Goal: Browse casually

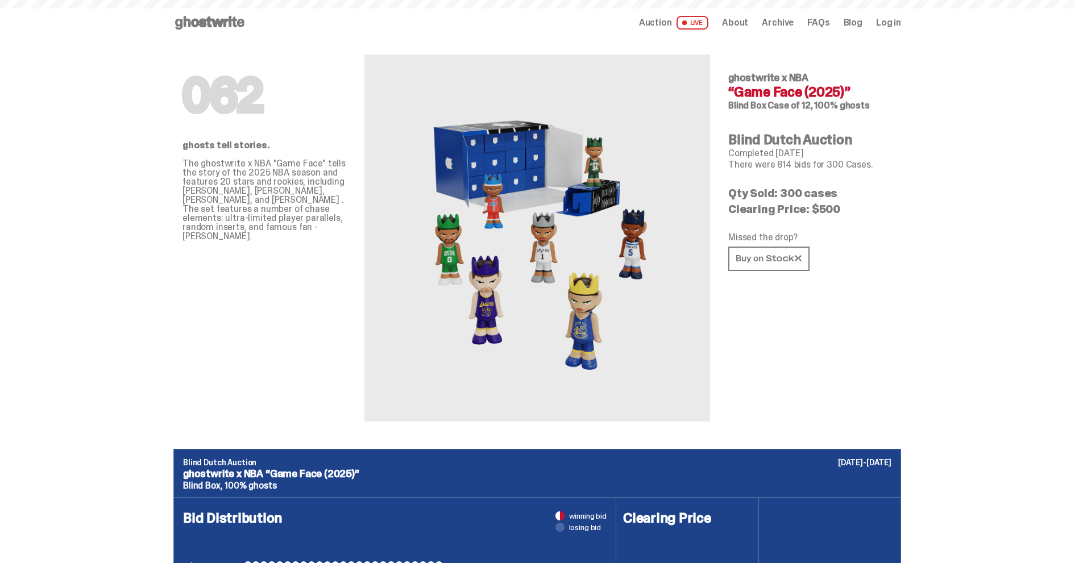
click at [223, 21] on use at bounding box center [209, 23] width 69 height 14
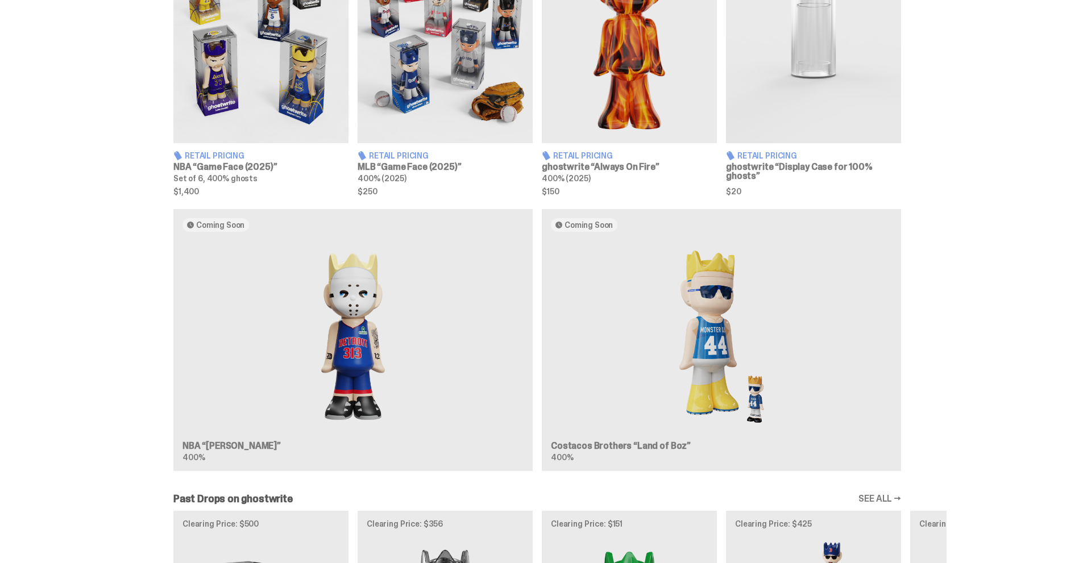
scroll to position [796, 0]
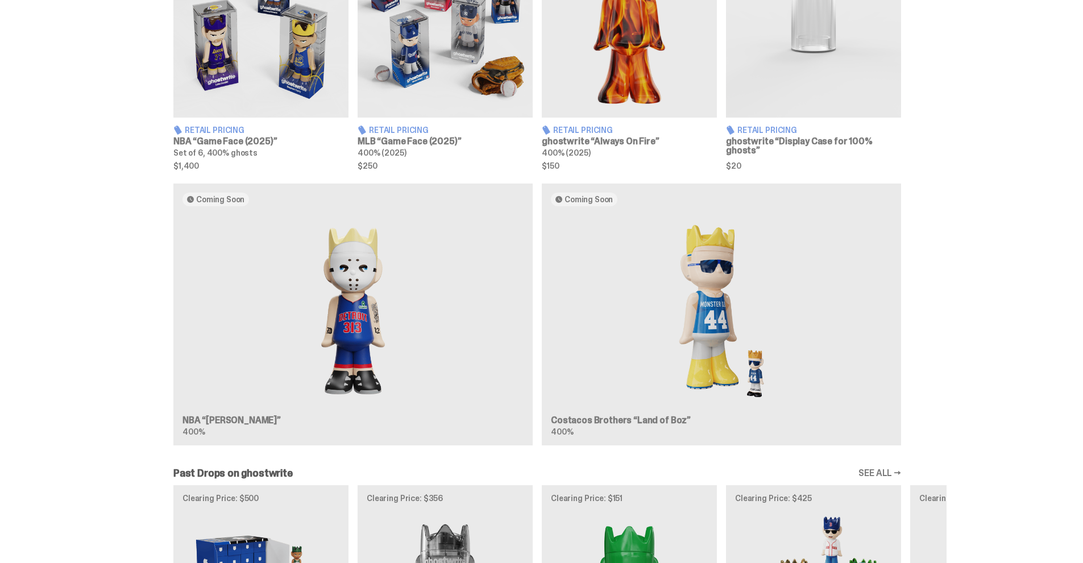
click at [279, 144] on h3 "NBA “Game Face (2025)”" at bounding box center [260, 141] width 175 height 9
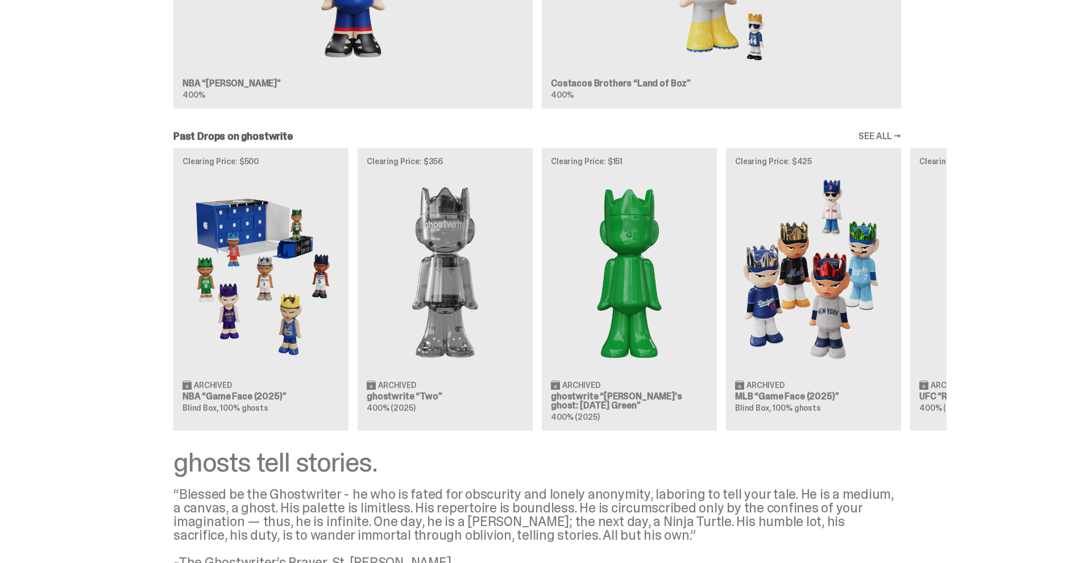
scroll to position [1137, 0]
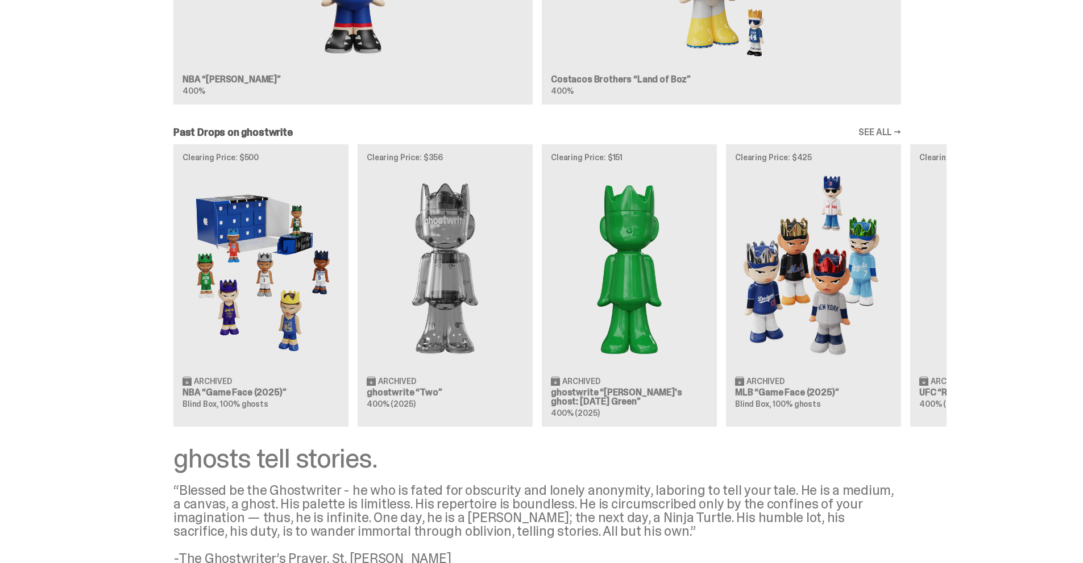
click at [315, 264] on div "Clearing Price: $500 Archived NBA “Game Face (2025)” Blind Box, 100% ghosts Cle…" at bounding box center [537, 285] width 818 height 282
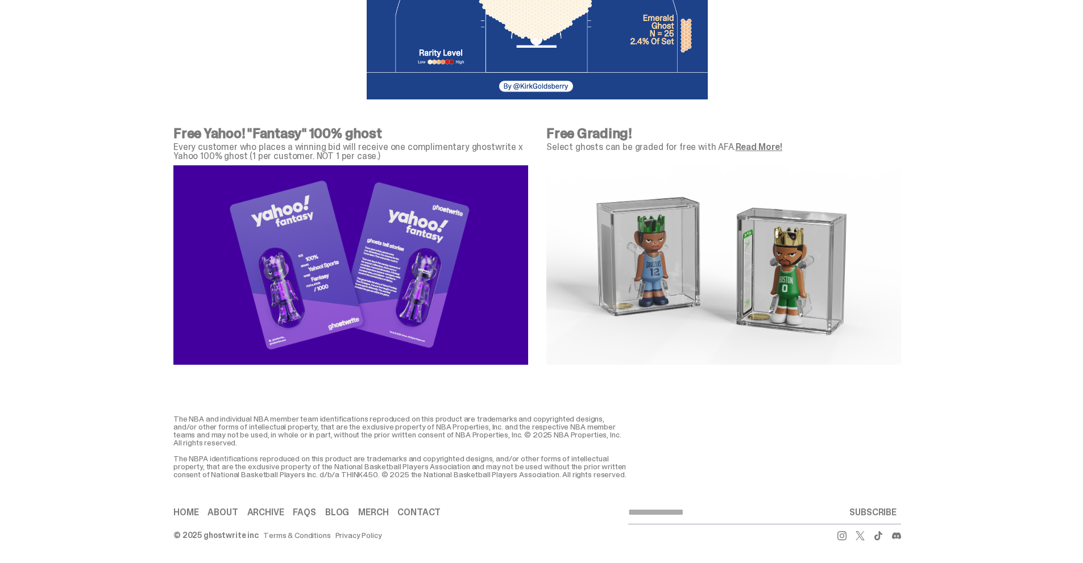
scroll to position [4019, 0]
click at [633, 224] on img at bounding box center [723, 264] width 355 height 199
click at [755, 142] on link "Read More!" at bounding box center [758, 147] width 47 height 12
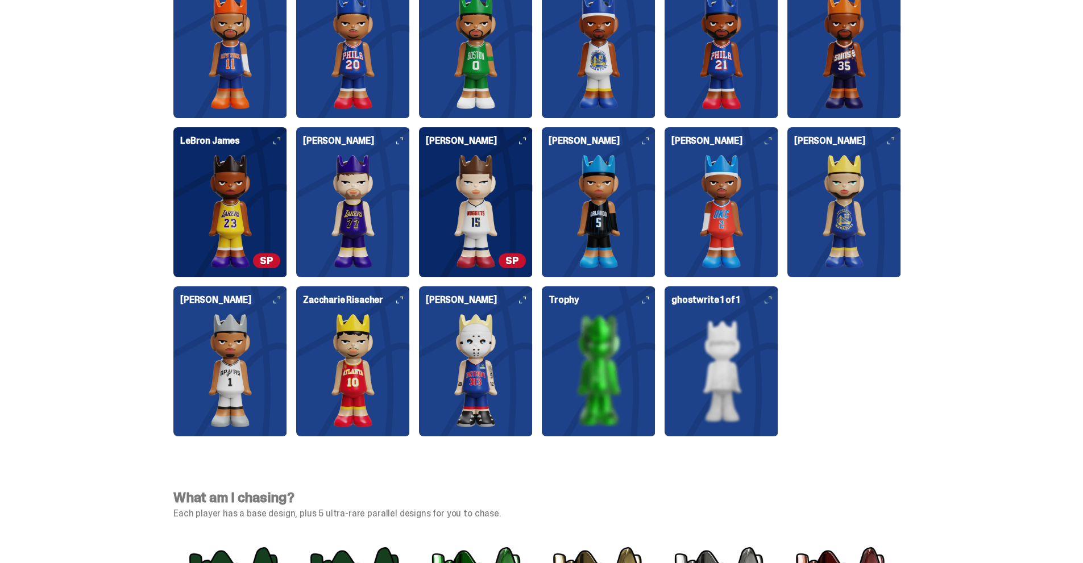
scroll to position [3109, 0]
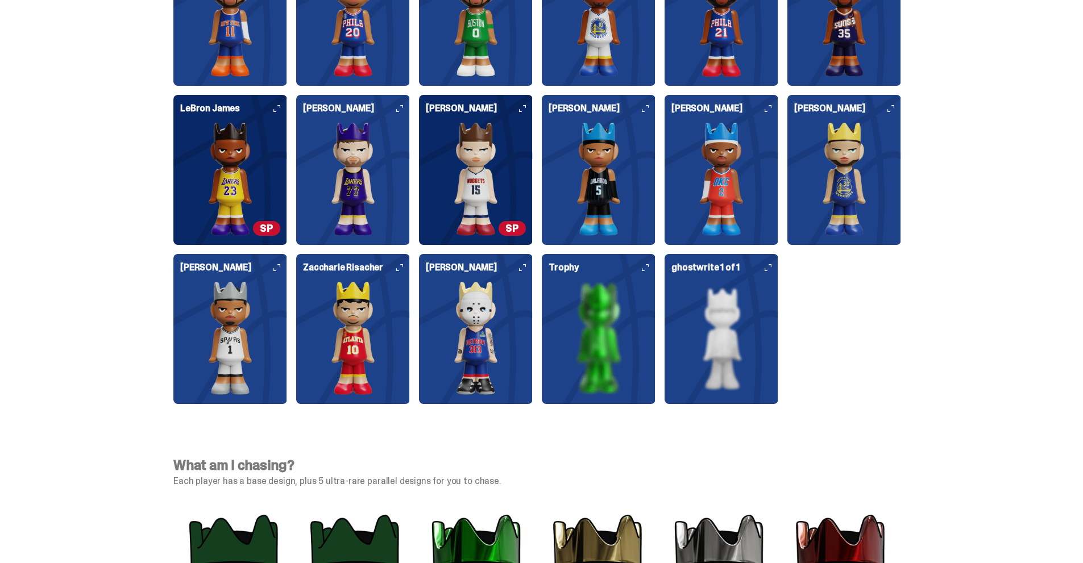
click at [488, 316] on img at bounding box center [476, 338] width 100 height 114
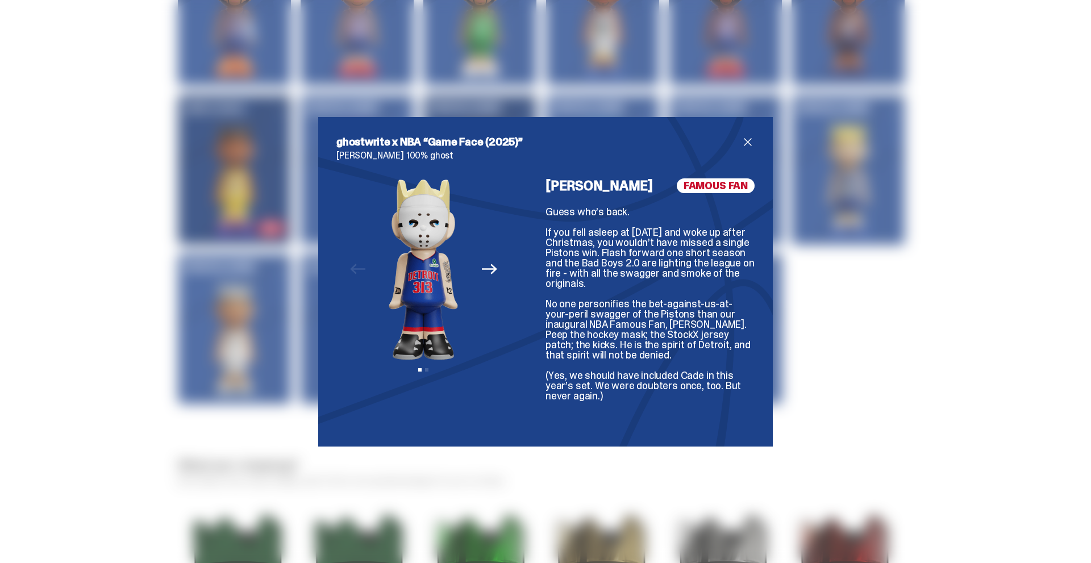
click at [492, 271] on icon "Next" at bounding box center [489, 268] width 15 height 15
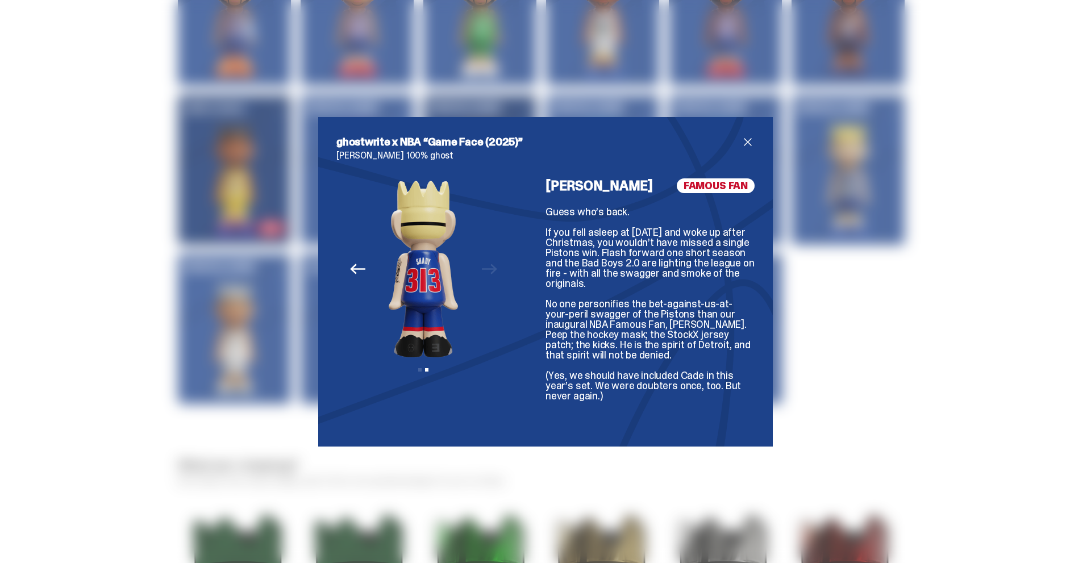
click at [355, 276] on icon "Previous" at bounding box center [357, 268] width 15 height 15
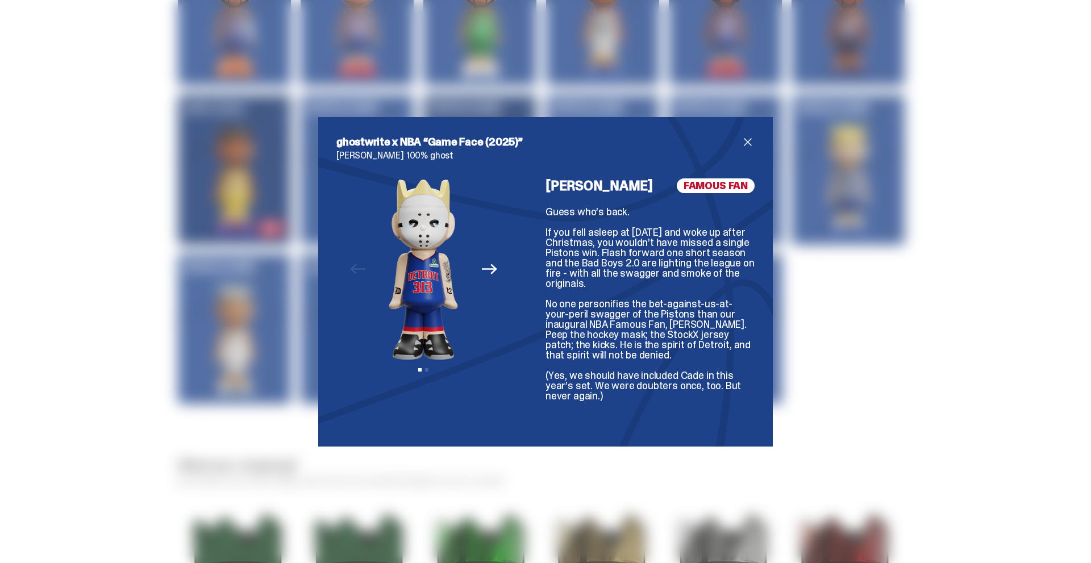
click at [741, 142] on span "close" at bounding box center [748, 142] width 14 height 14
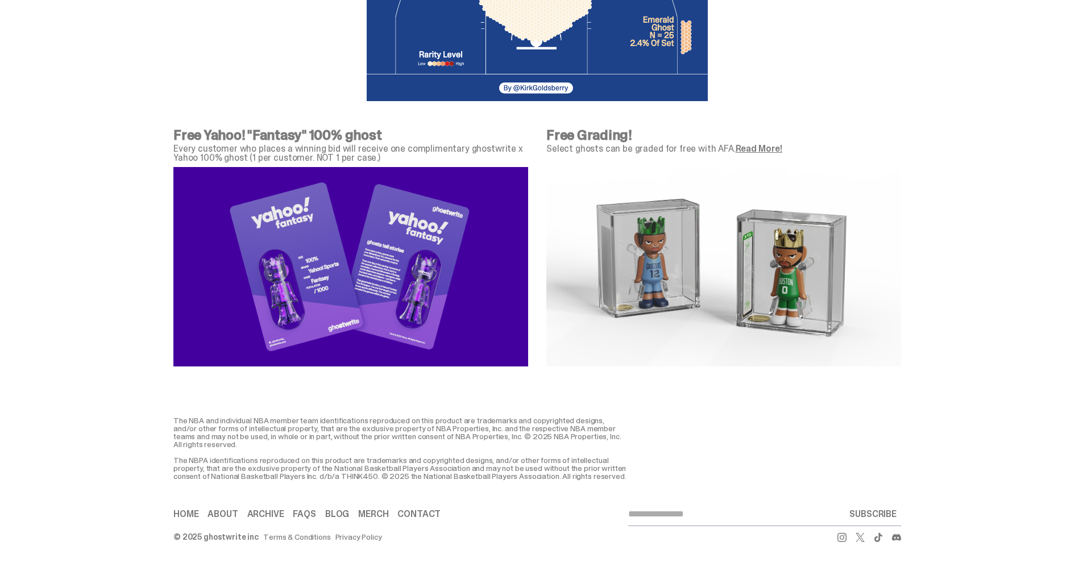
scroll to position [4019, 0]
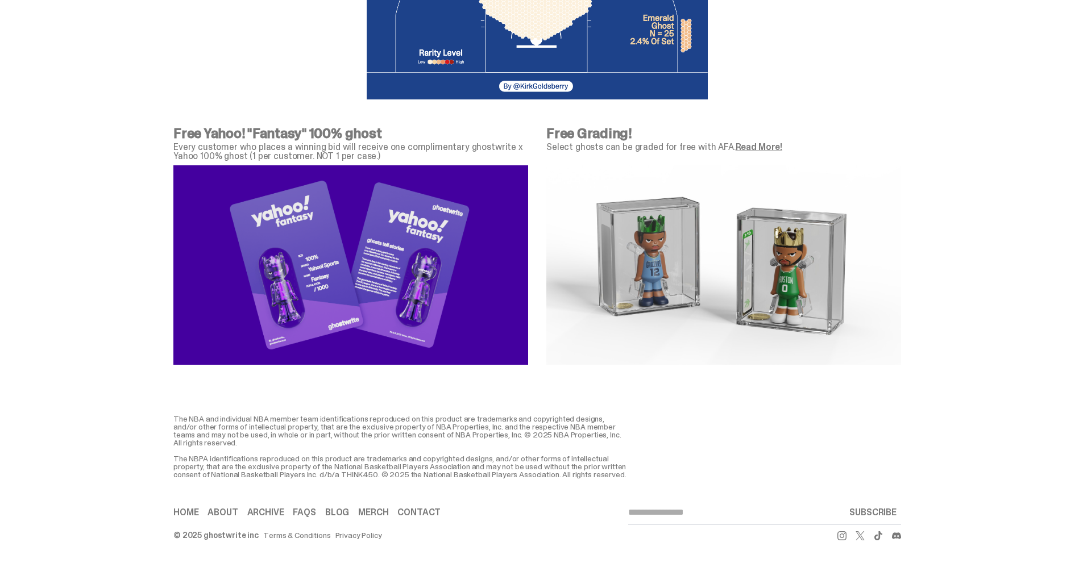
click at [343, 515] on link "Blog" at bounding box center [337, 512] width 24 height 9
click at [375, 510] on link "Merch" at bounding box center [373, 512] width 30 height 9
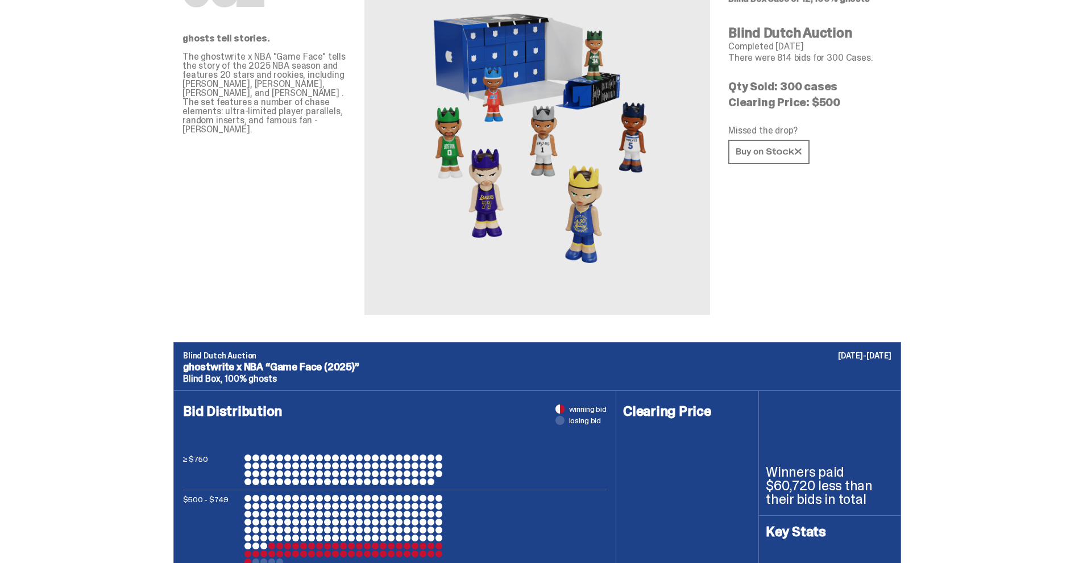
scroll to position [0, 0]
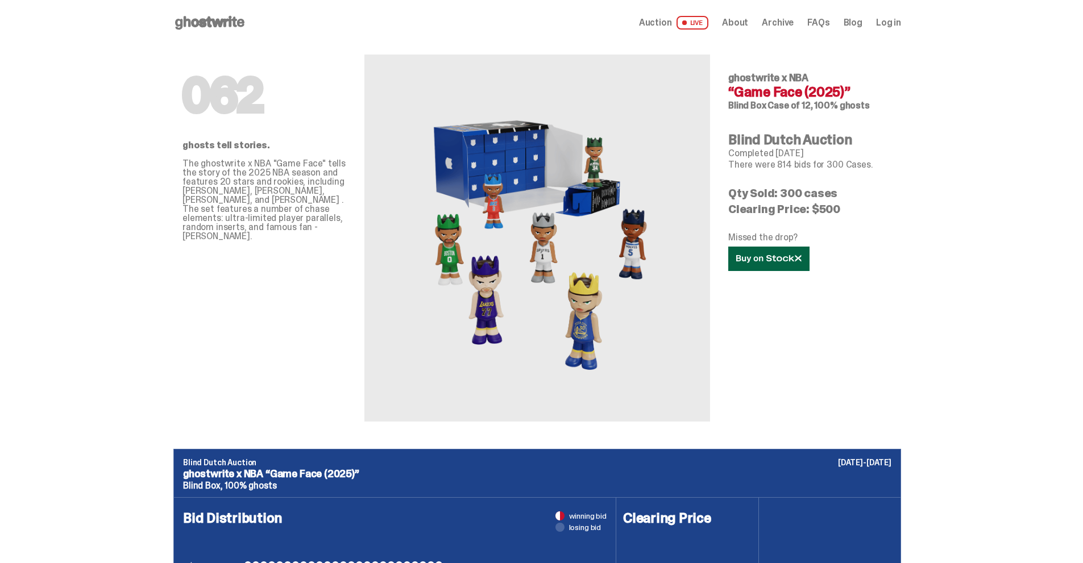
click at [777, 260] on icon at bounding box center [768, 259] width 65 height 9
